Goal: Information Seeking & Learning: Learn about a topic

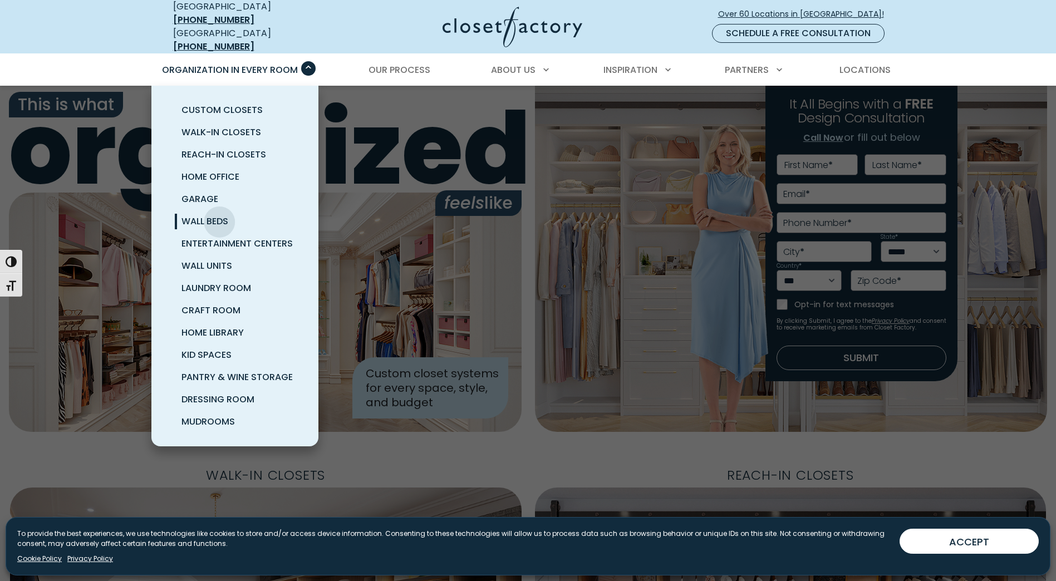
click at [219, 215] on span "Wall Beds" at bounding box center [204, 221] width 47 height 13
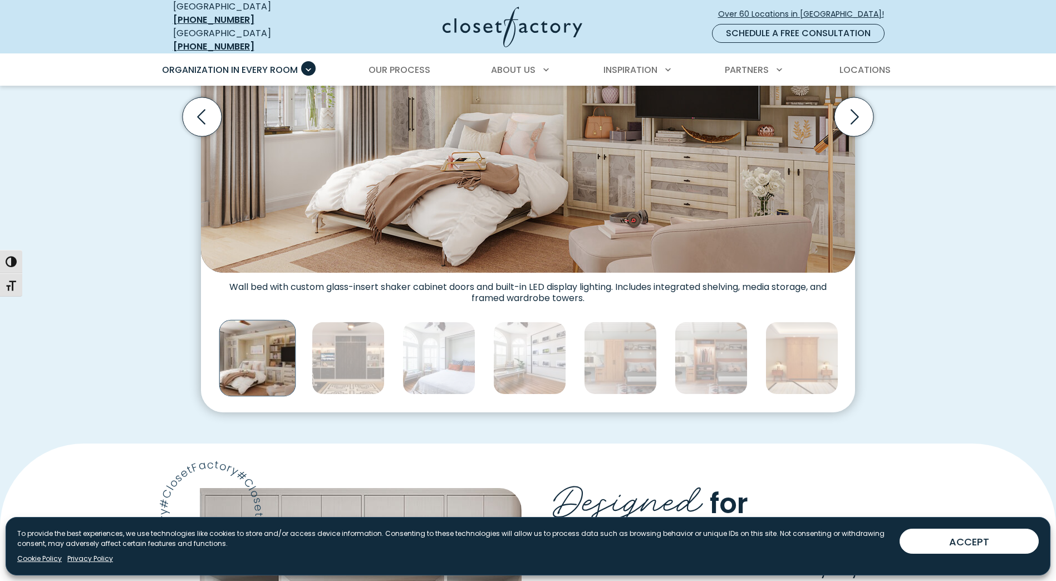
scroll to position [501, 0]
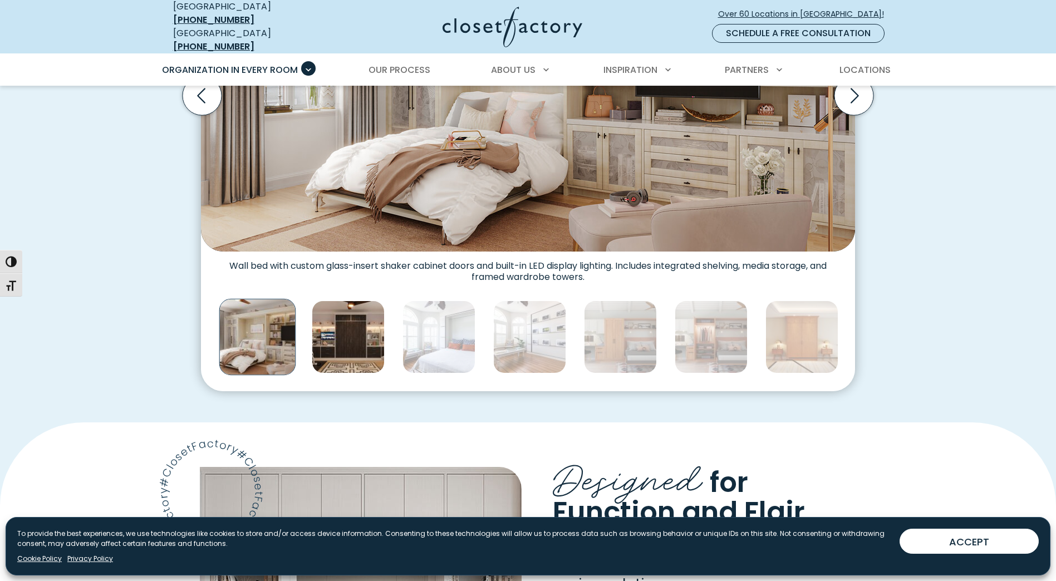
click at [329, 323] on img "Thumbnail Gallery" at bounding box center [348, 337] width 73 height 73
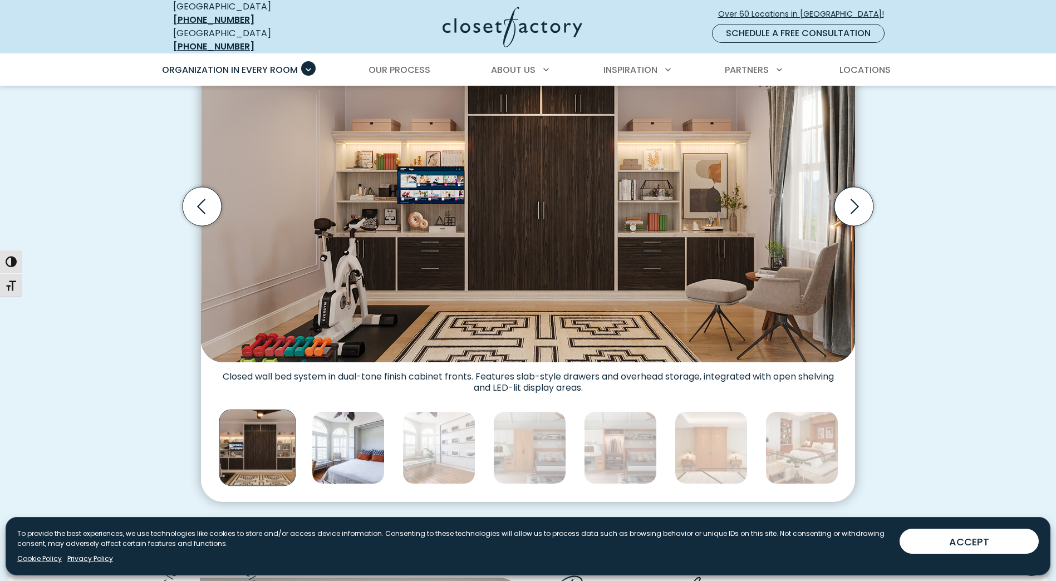
scroll to position [390, 0]
click at [331, 441] on img "Thumbnail Gallery" at bounding box center [348, 448] width 73 height 73
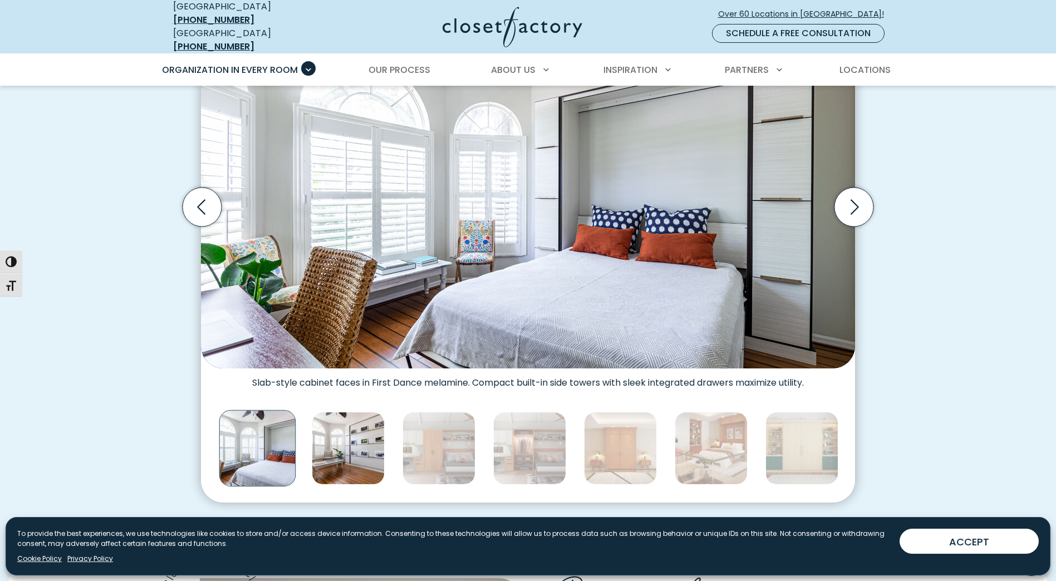
click at [352, 442] on img "Thumbnail Gallery" at bounding box center [348, 448] width 73 height 73
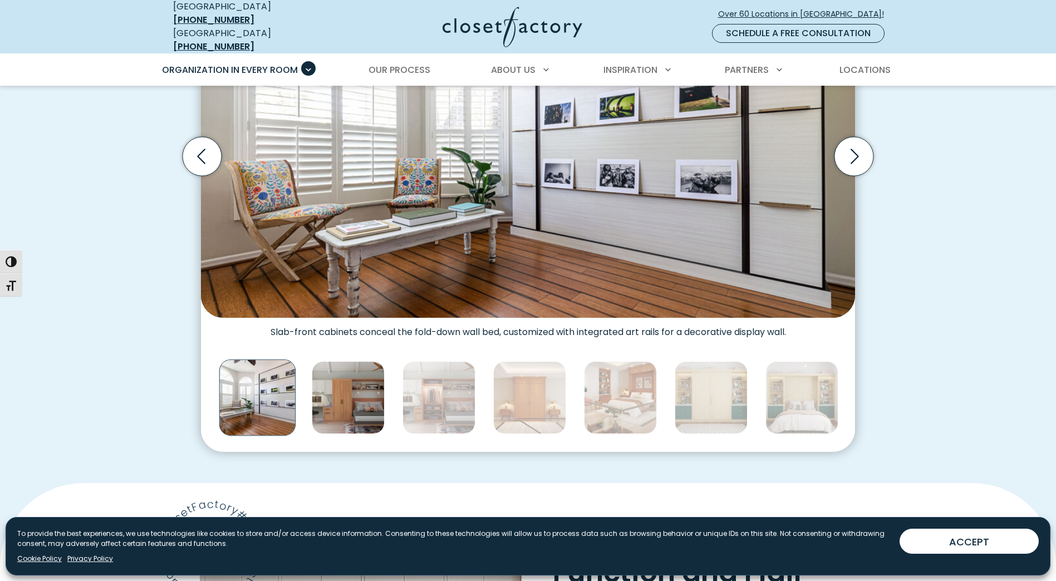
scroll to position [445, 0]
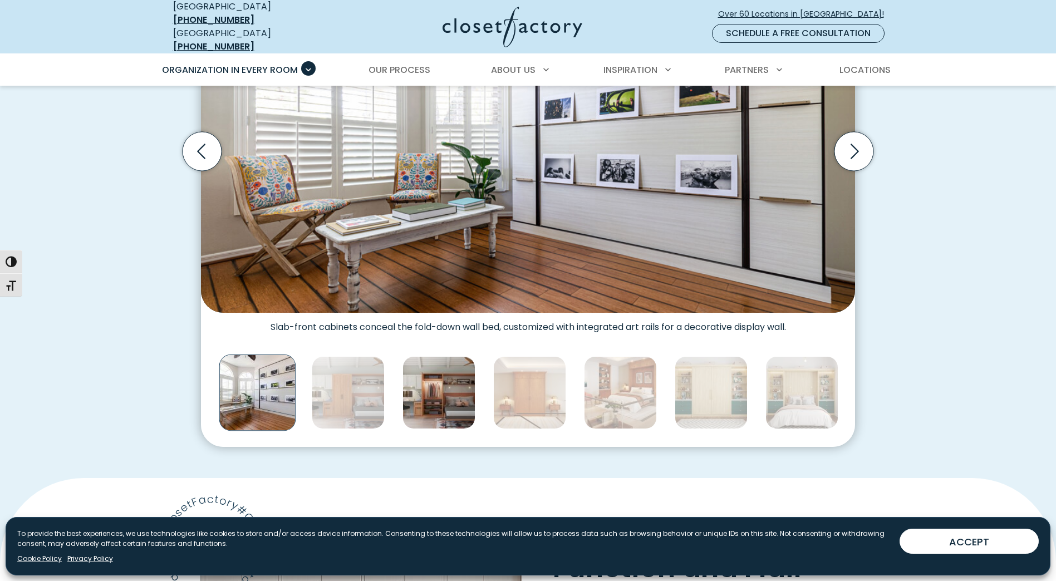
click at [404, 411] on img "Thumbnail Gallery" at bounding box center [438, 392] width 73 height 73
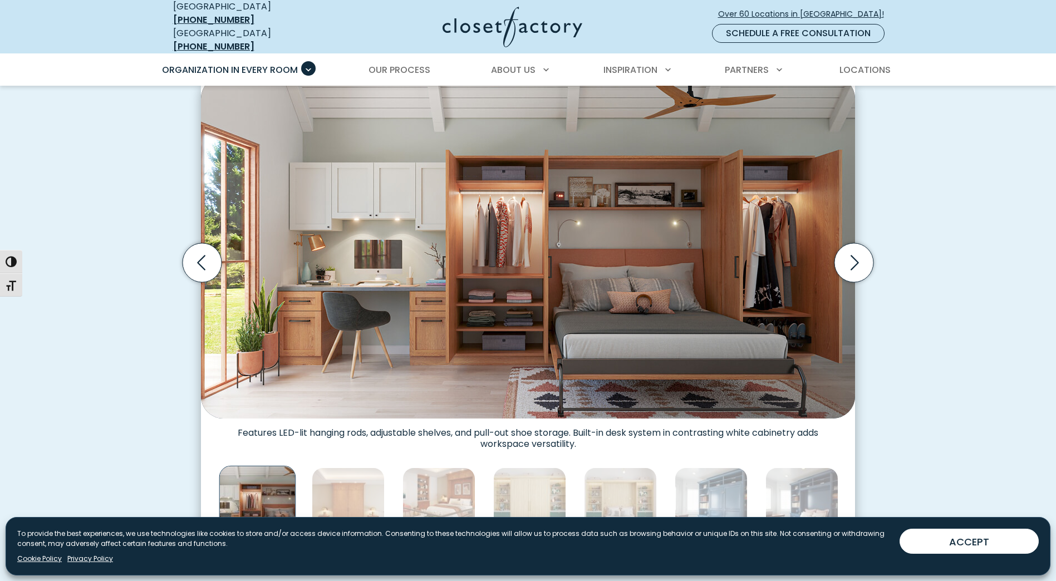
scroll to position [390, 0]
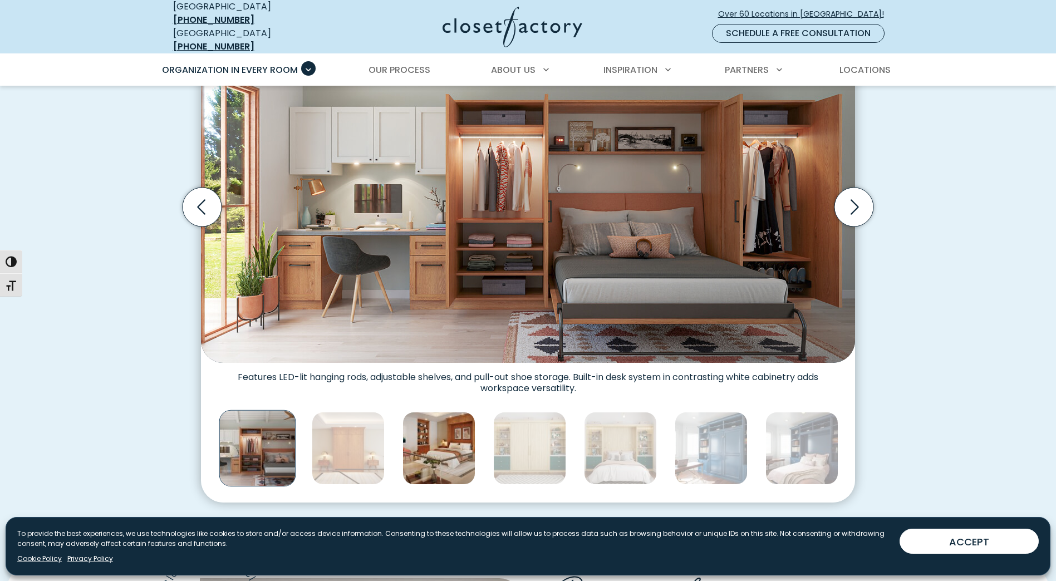
click at [442, 429] on img "Thumbnail Gallery" at bounding box center [438, 448] width 73 height 73
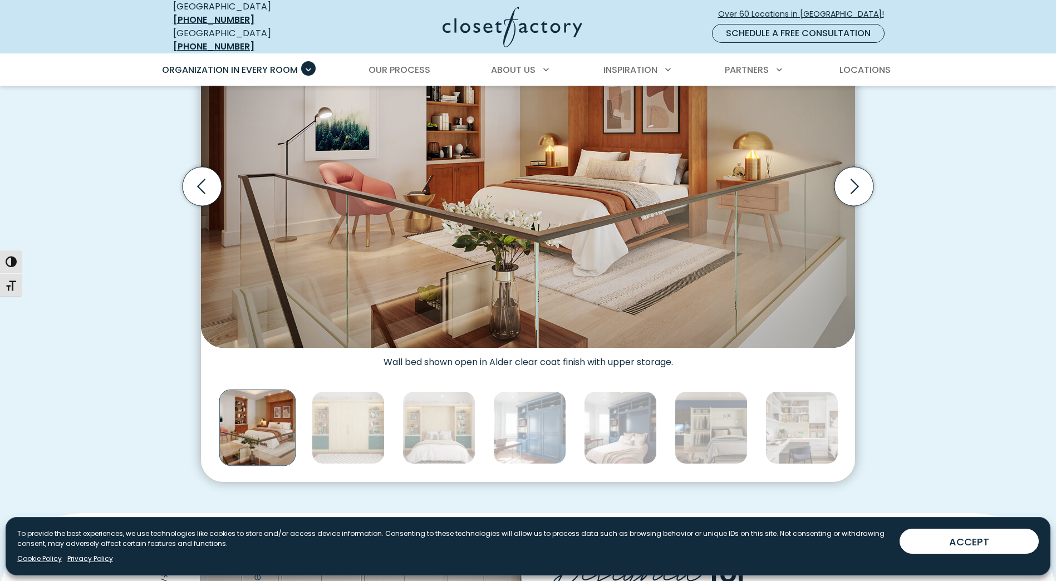
scroll to position [445, 0]
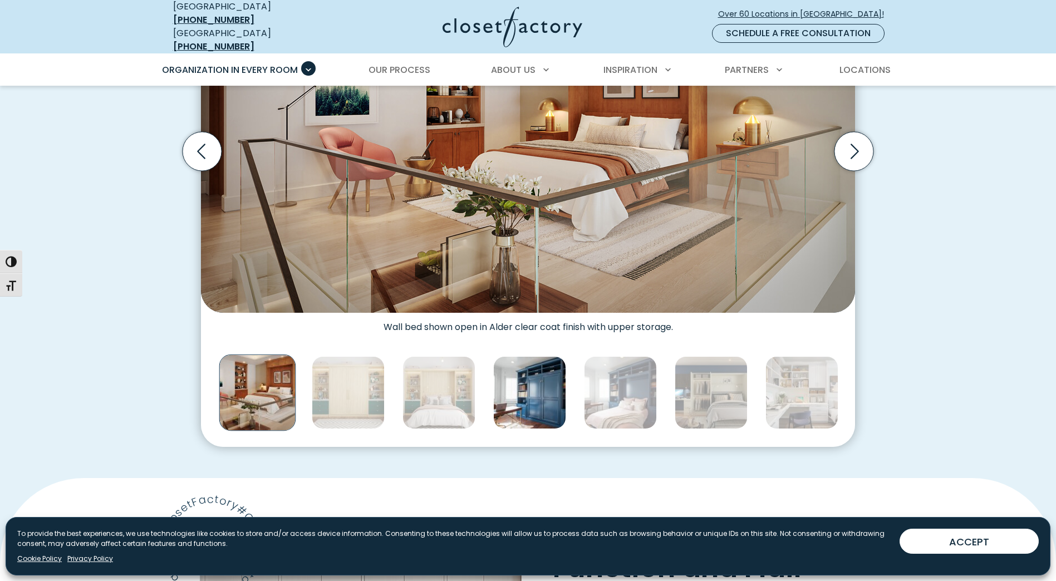
click at [534, 400] on img "Thumbnail Gallery" at bounding box center [529, 392] width 73 height 73
click at [525, 395] on img "Thumbnail Gallery" at bounding box center [529, 392] width 73 height 73
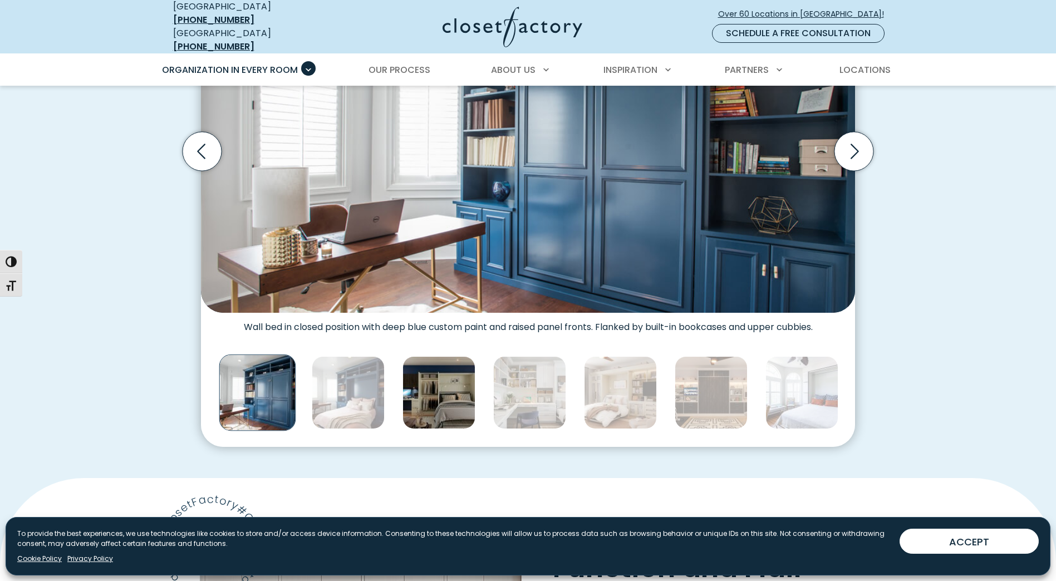
click at [442, 375] on img "Thumbnail Gallery" at bounding box center [438, 392] width 73 height 73
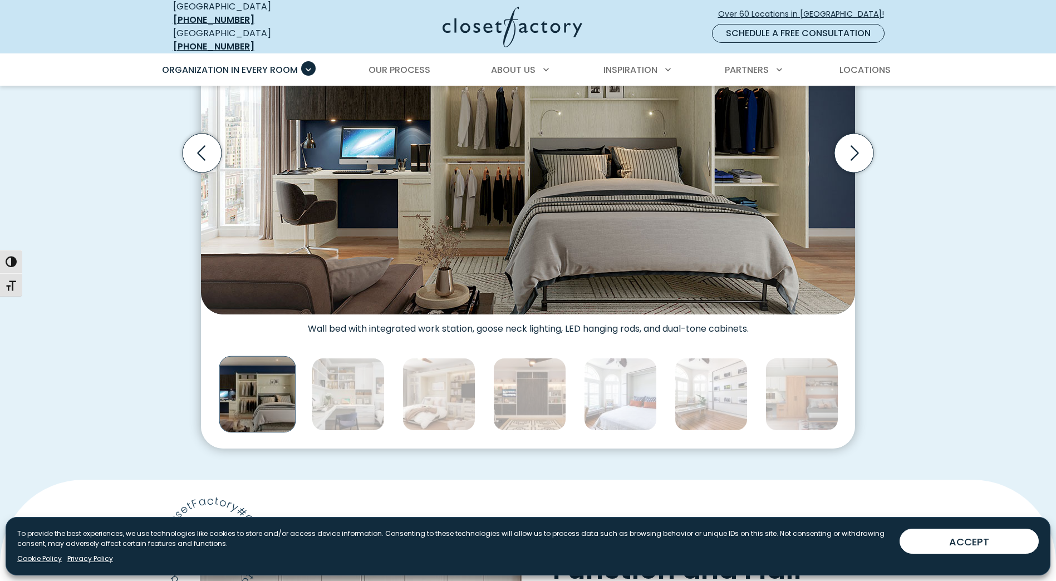
scroll to position [390, 0]
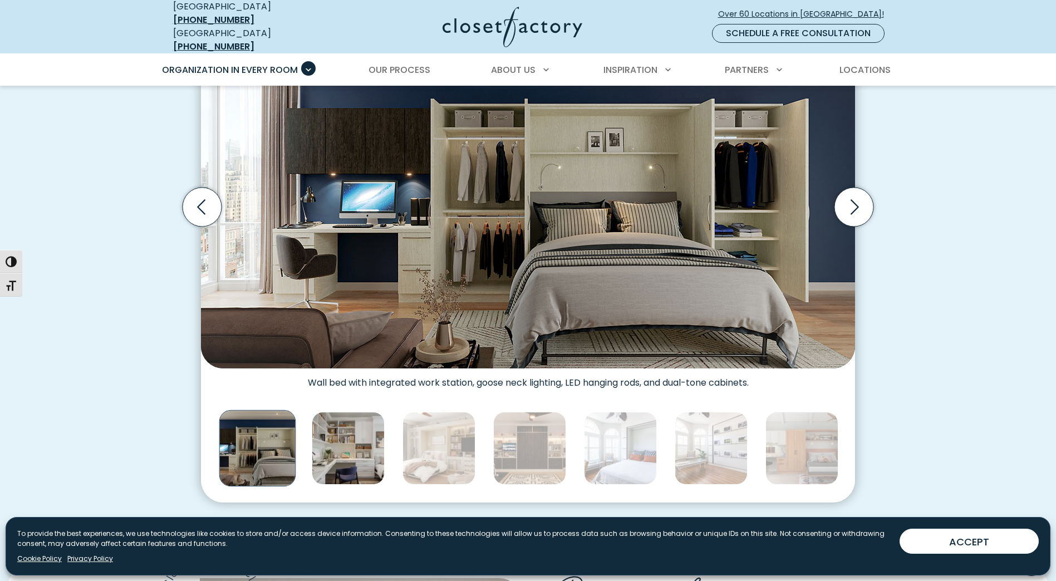
click at [345, 443] on img "Thumbnail Gallery" at bounding box center [348, 448] width 73 height 73
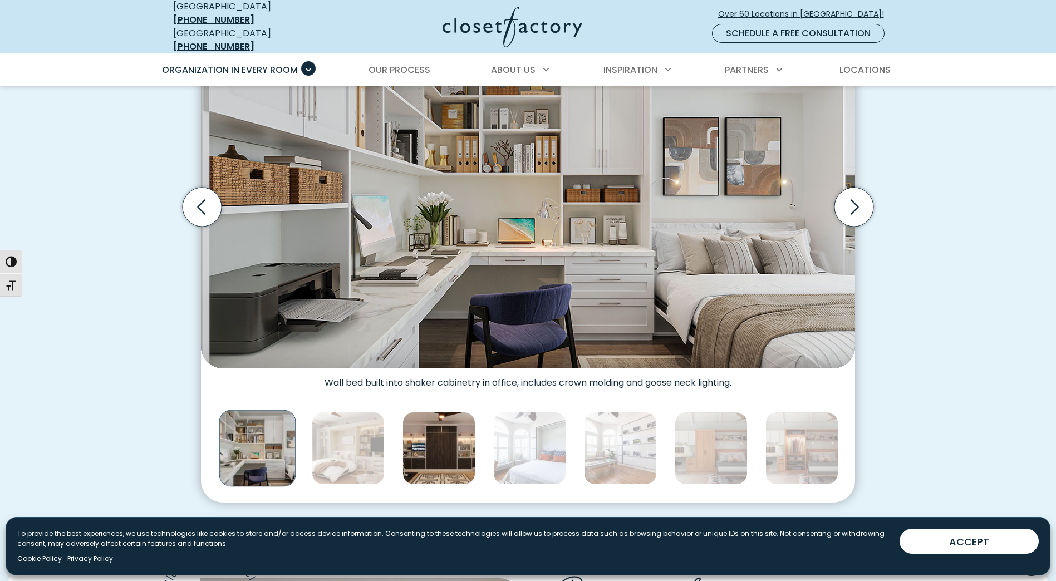
click at [422, 437] on img "Thumbnail Gallery" at bounding box center [438, 448] width 73 height 73
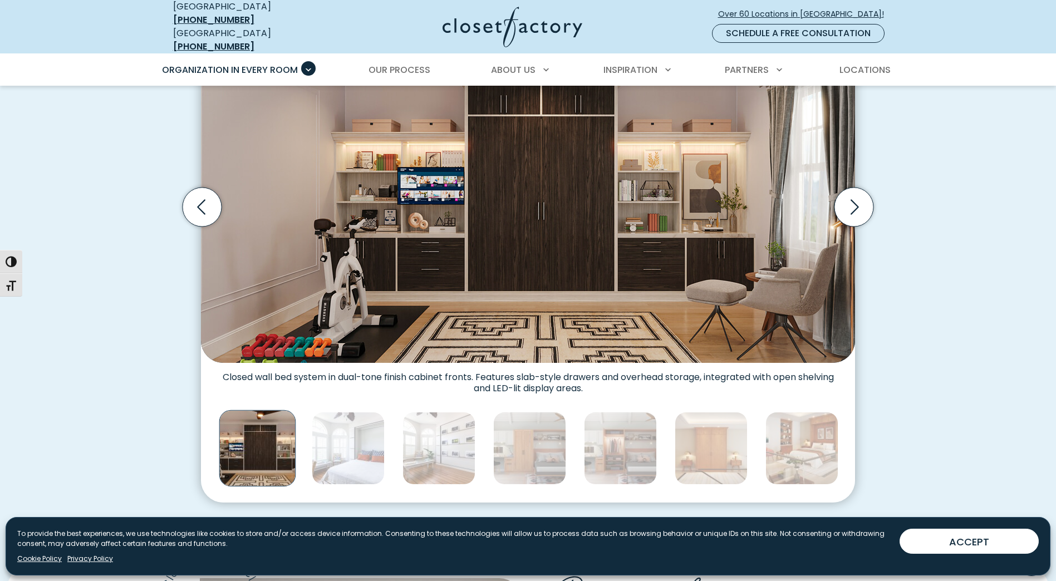
click at [274, 451] on img "Thumbnail Gallery" at bounding box center [257, 448] width 77 height 77
click at [219, 449] on img "Thumbnail Gallery" at bounding box center [257, 448] width 77 height 77
click at [260, 439] on img "Thumbnail Gallery" at bounding box center [257, 448] width 77 height 77
click at [347, 440] on img "Thumbnail Gallery" at bounding box center [348, 448] width 73 height 73
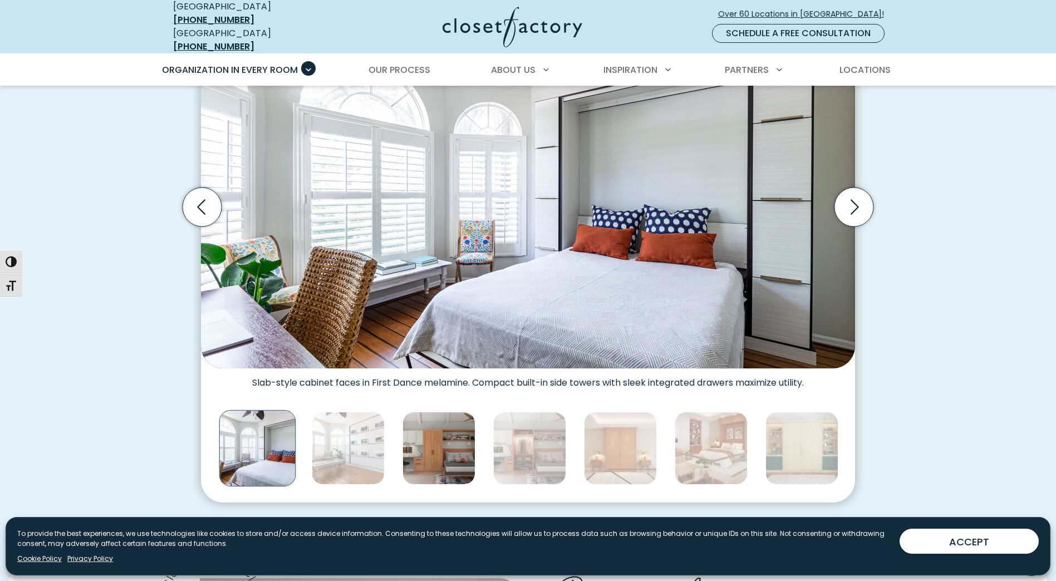
click at [405, 436] on img "Thumbnail Gallery" at bounding box center [438, 448] width 73 height 73
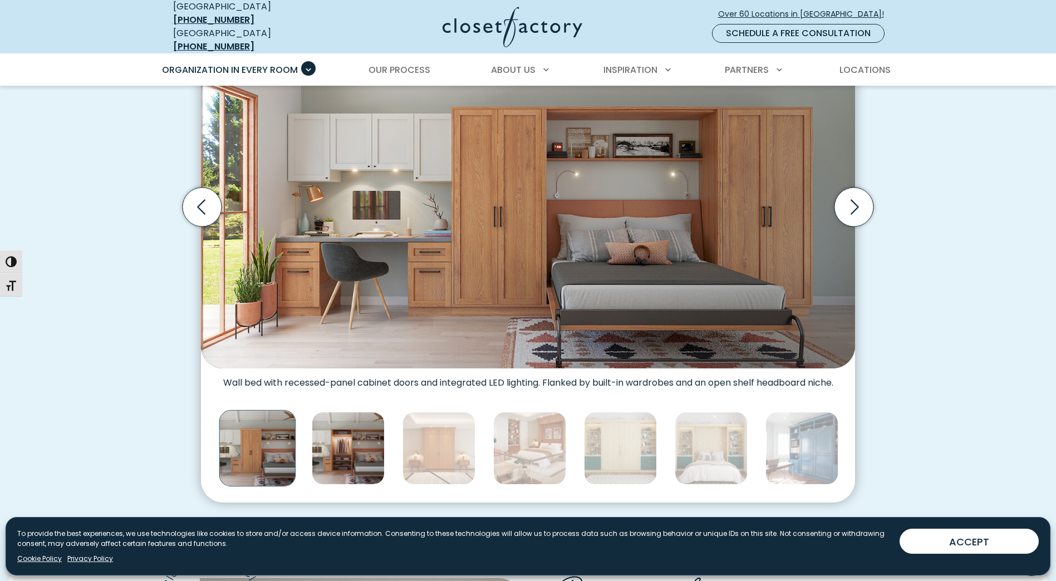
click at [372, 445] on img "Thumbnail Gallery" at bounding box center [348, 448] width 73 height 73
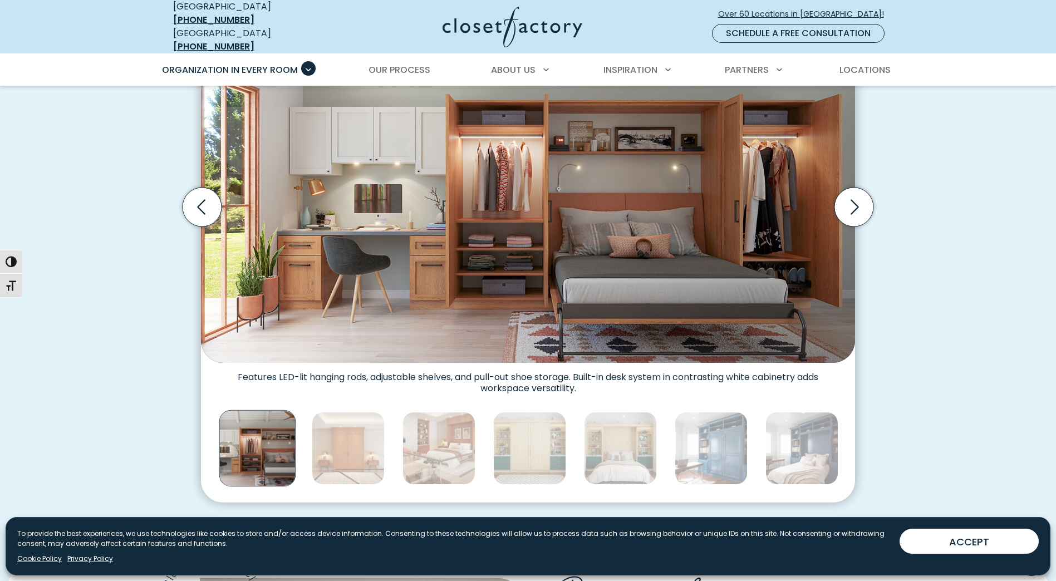
click at [372, 445] on img "Thumbnail Gallery" at bounding box center [348, 448] width 73 height 73
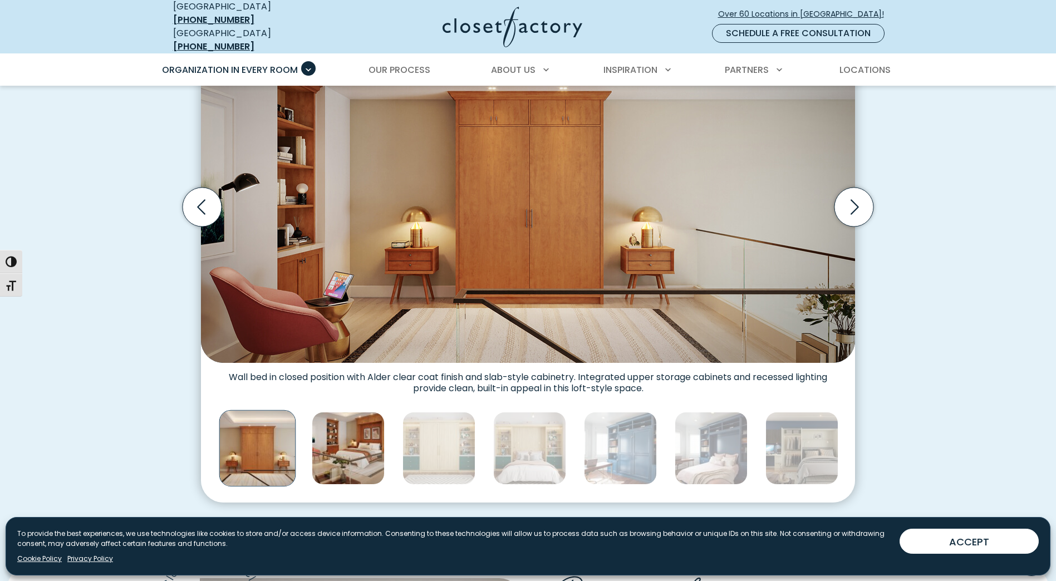
click at [372, 445] on img "Thumbnail Gallery" at bounding box center [348, 448] width 73 height 73
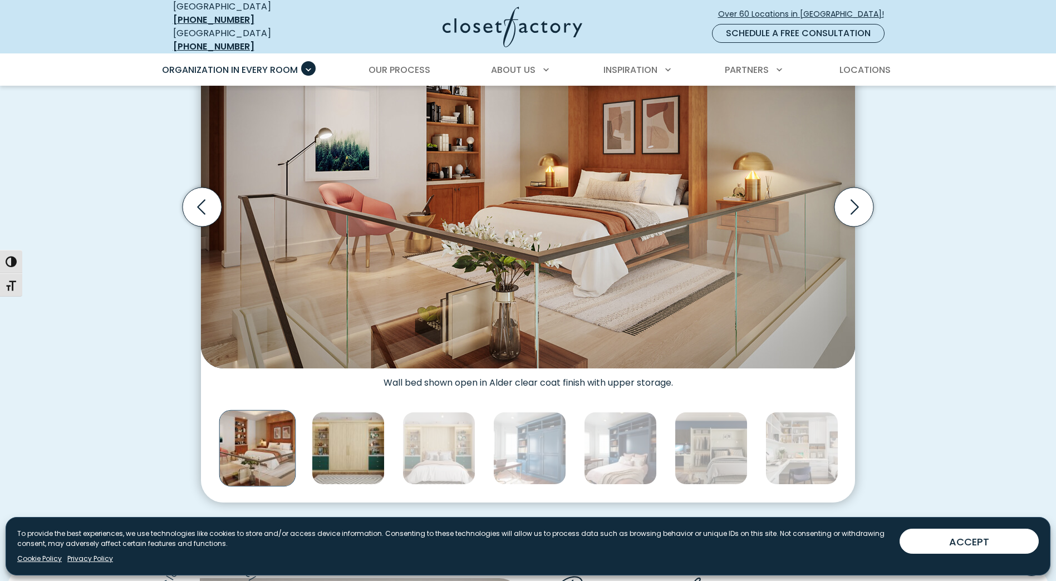
click at [363, 448] on img "Thumbnail Gallery" at bounding box center [348, 448] width 73 height 73
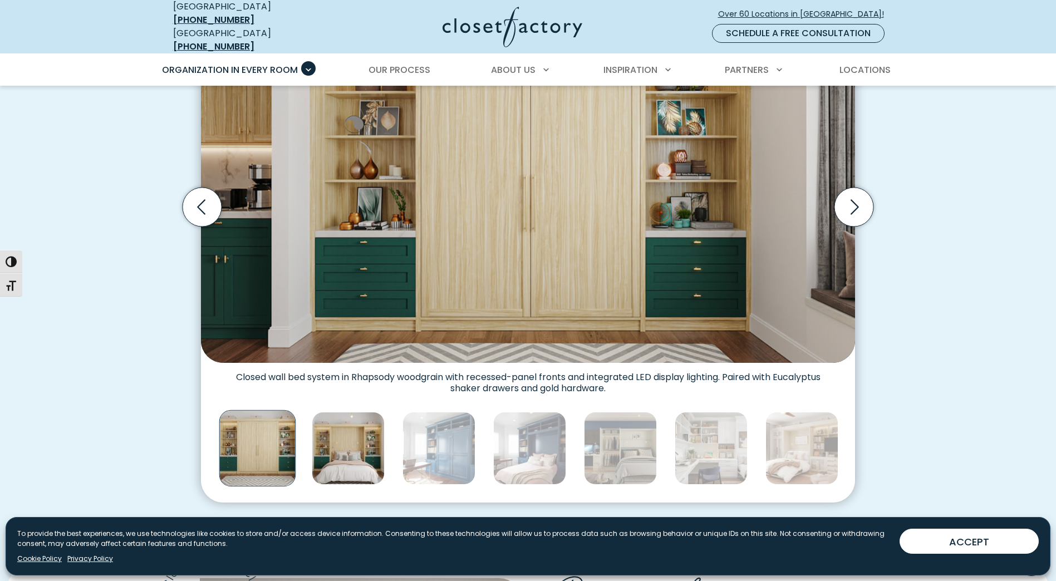
click at [352, 449] on img "Thumbnail Gallery" at bounding box center [348, 448] width 73 height 73
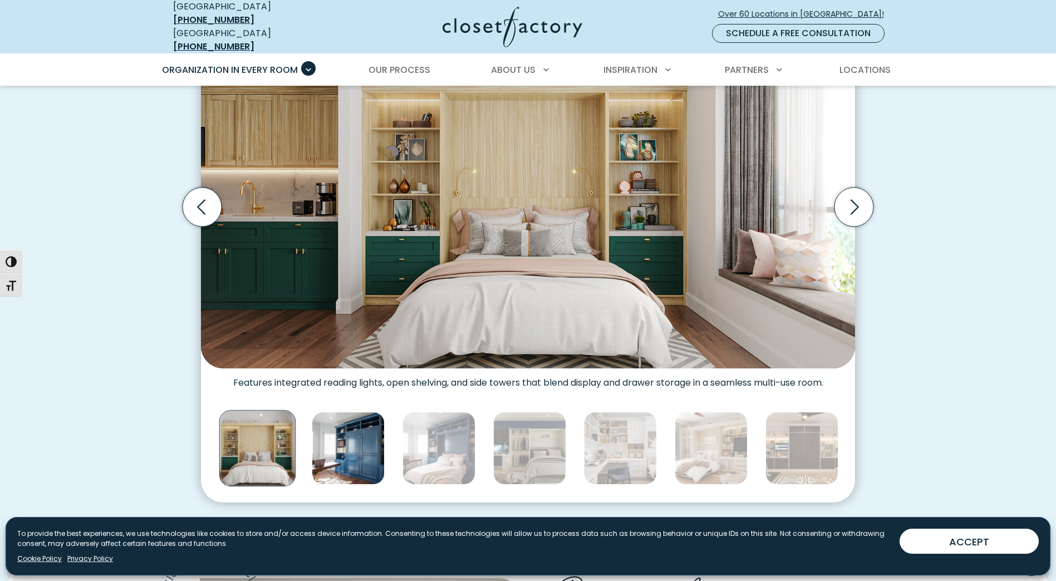
click at [359, 449] on img "Thumbnail Gallery" at bounding box center [348, 448] width 73 height 73
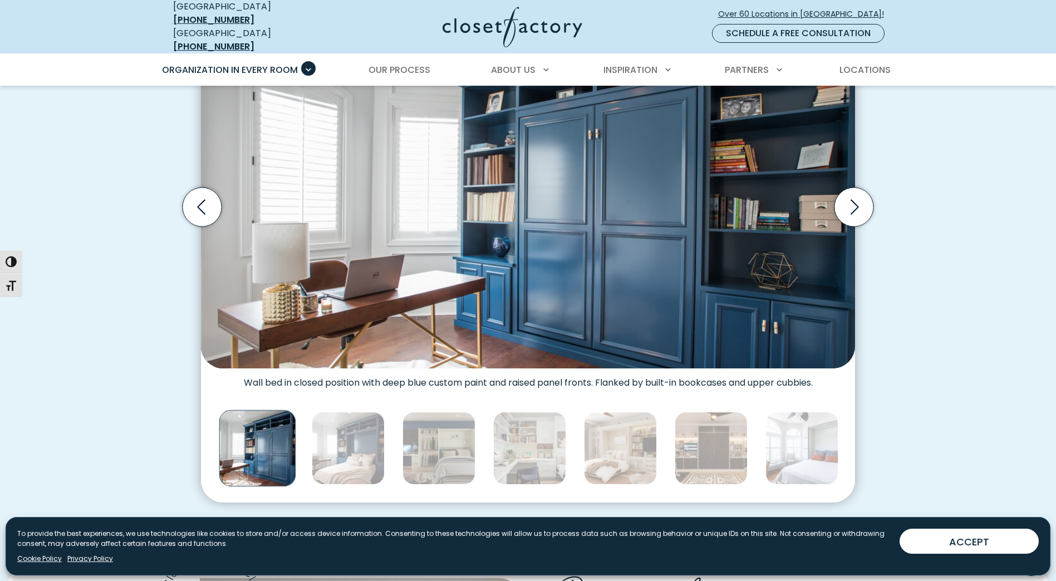
click at [359, 449] on img "Thumbnail Gallery" at bounding box center [348, 448] width 73 height 73
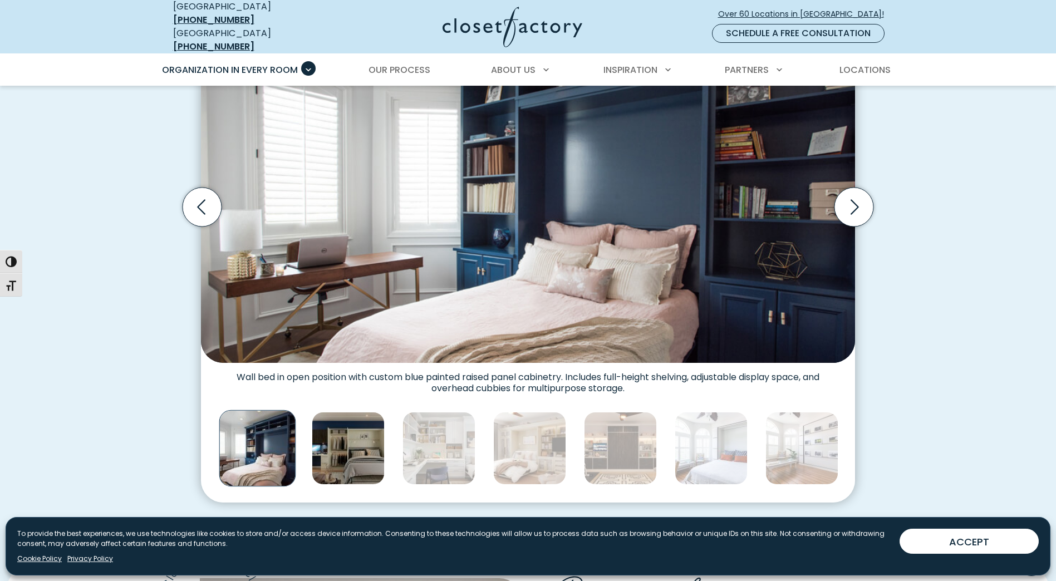
click at [376, 443] on img "Thumbnail Gallery" at bounding box center [348, 448] width 73 height 73
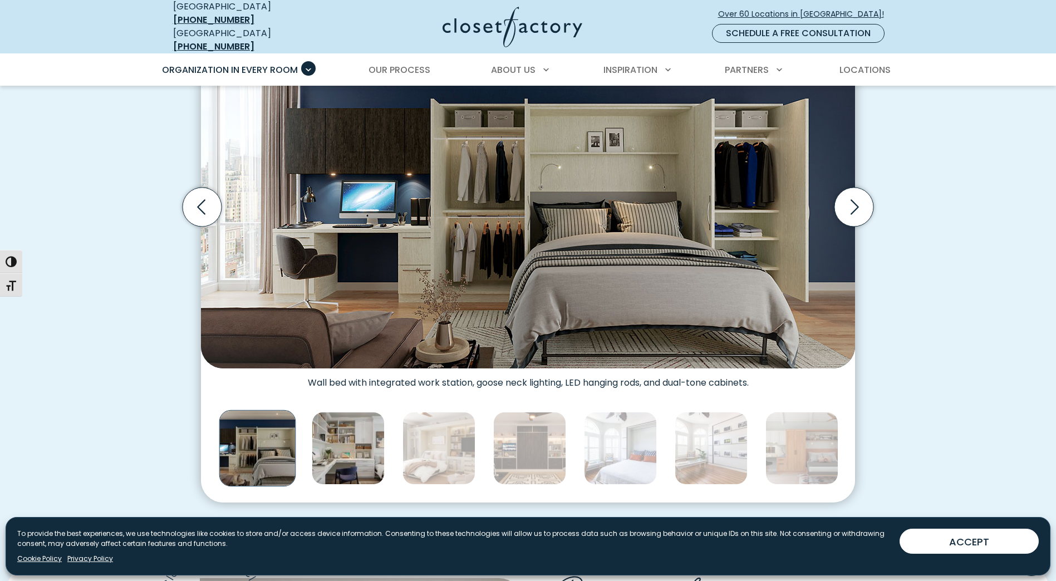
click at [378, 443] on img "Thumbnail Gallery" at bounding box center [348, 448] width 73 height 73
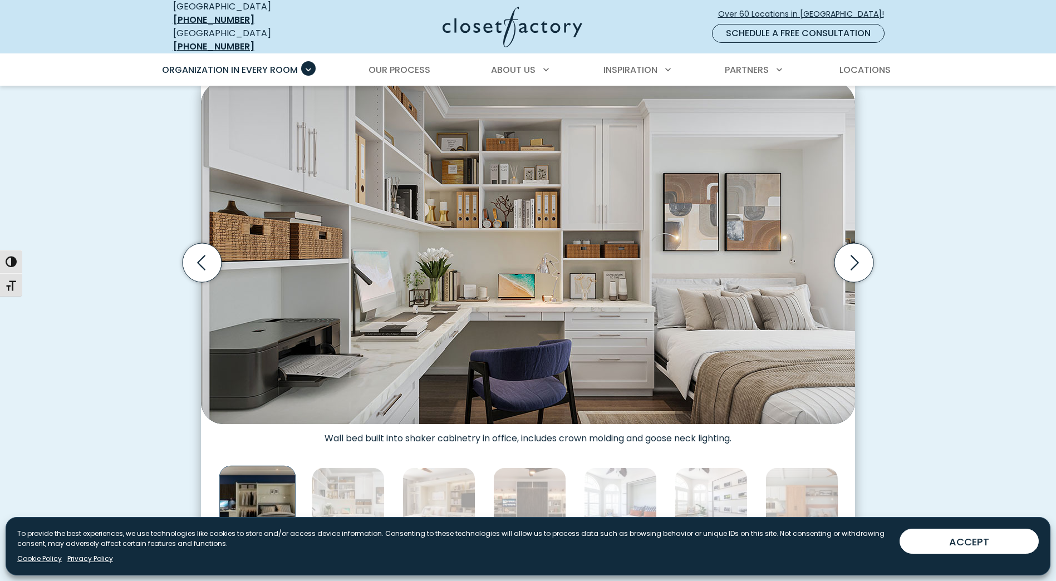
scroll to position [501, 0]
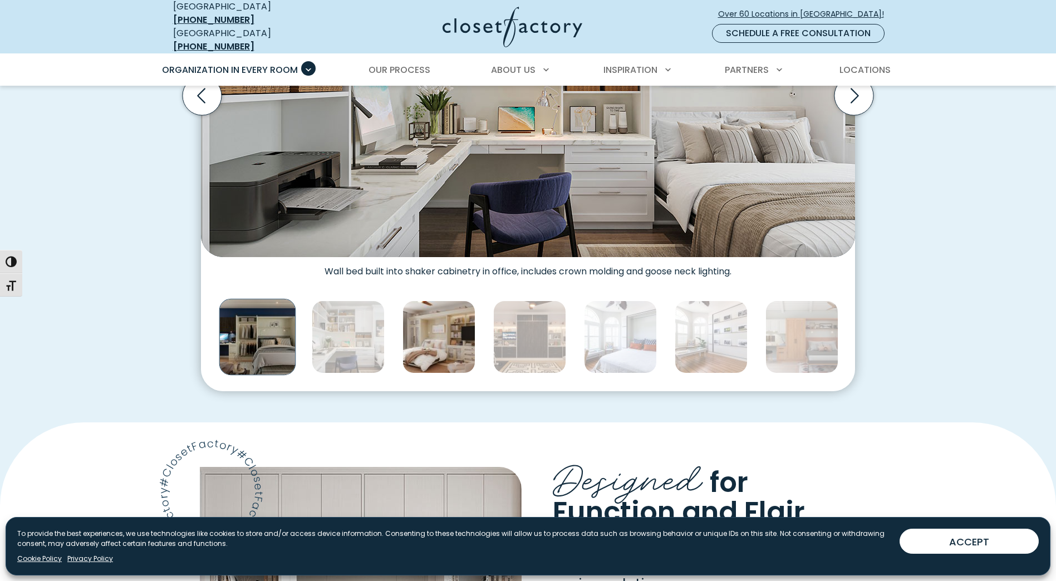
click at [448, 356] on img "Thumbnail Gallery" at bounding box center [438, 337] width 73 height 73
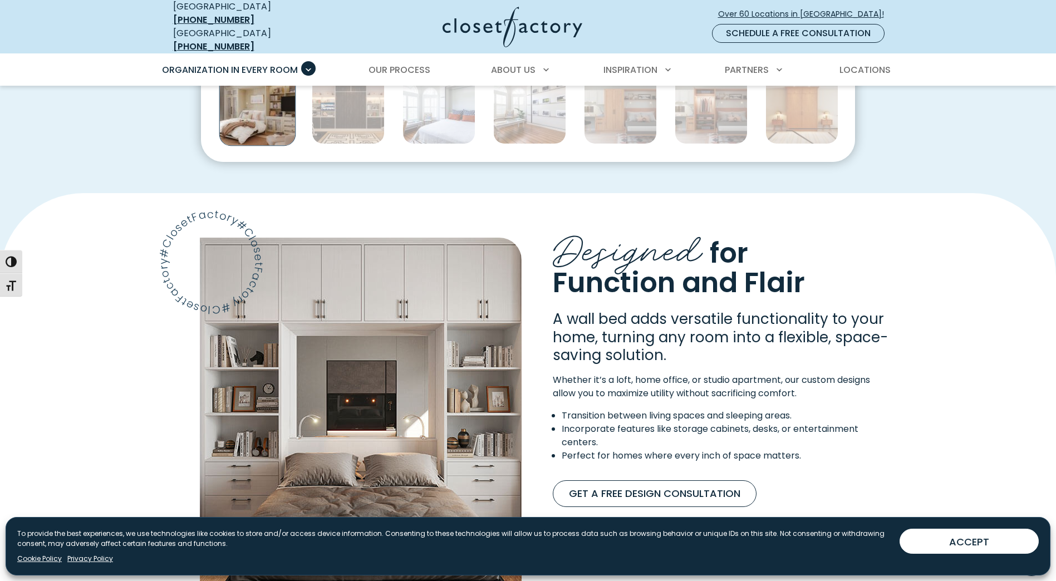
scroll to position [724, 0]
